Goal: Task Accomplishment & Management: Use online tool/utility

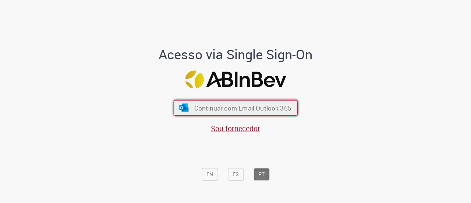
click at [249, 105] on span "Continuar com Email Outlook 365" at bounding box center [242, 107] width 97 height 8
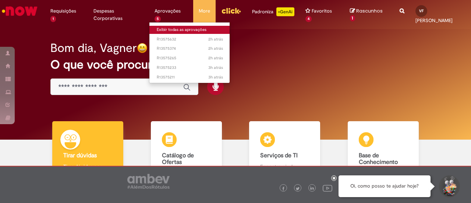
click at [160, 30] on link "Exibir todas as aprovações" at bounding box center [189, 30] width 81 height 8
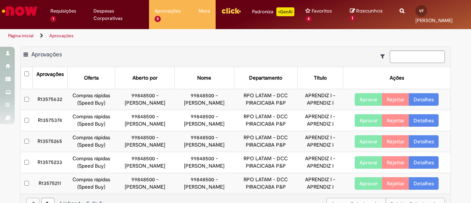
click at [366, 100] on button "Aprovar" at bounding box center [369, 99] width 28 height 13
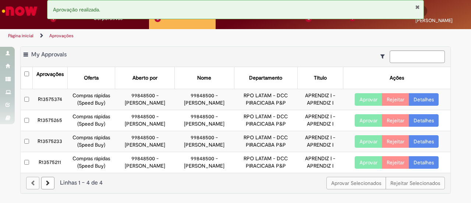
click at [366, 100] on button "Aprovar" at bounding box center [369, 99] width 28 height 13
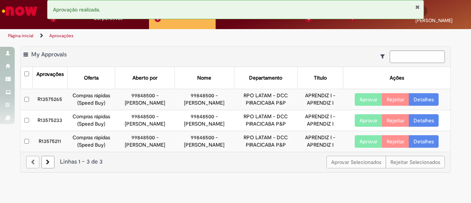
click at [366, 100] on button "Aprovar" at bounding box center [369, 99] width 28 height 13
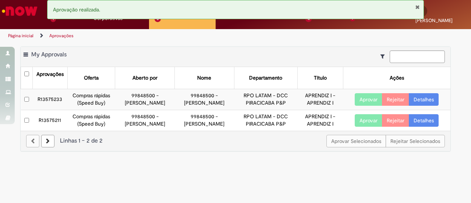
click at [366, 100] on button "Aprovar" at bounding box center [369, 99] width 28 height 13
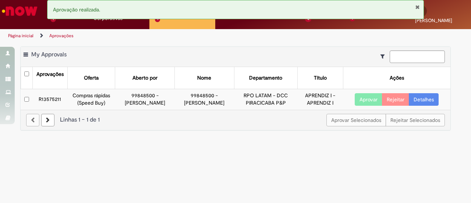
click at [366, 100] on button "Aprovar" at bounding box center [369, 99] width 28 height 13
